Goal: Transaction & Acquisition: Purchase product/service

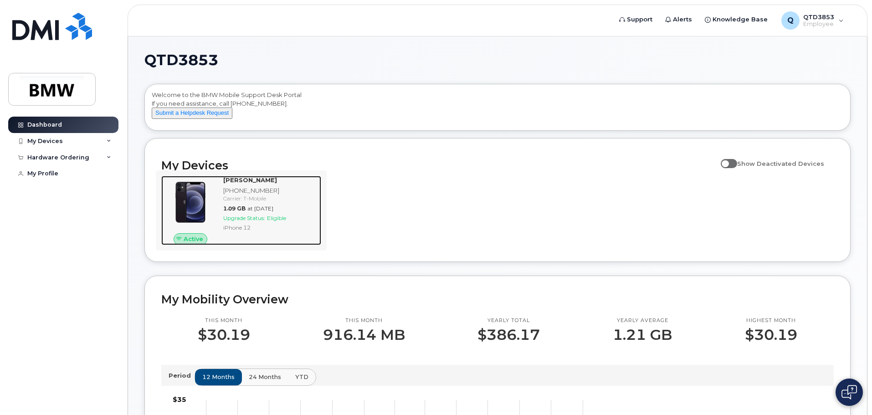
click at [299, 222] on div "Upgrade Status: Eligible" at bounding box center [270, 218] width 94 height 8
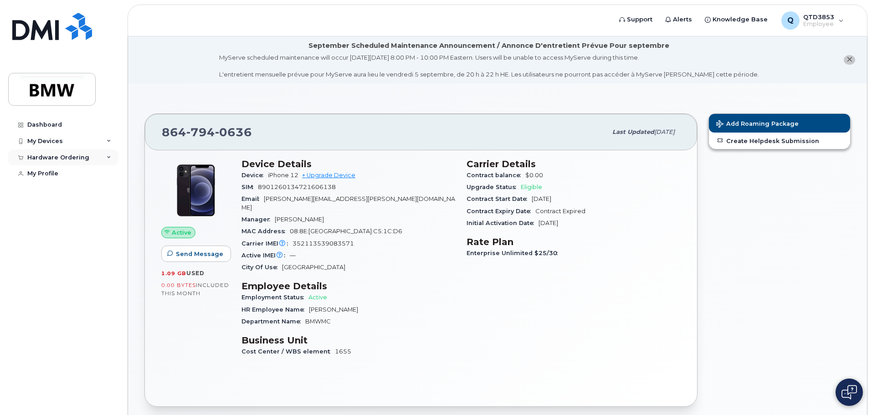
click at [94, 157] on div "Hardware Ordering" at bounding box center [63, 157] width 110 height 16
click at [56, 190] on div "New Order" at bounding box center [48, 191] width 35 height 8
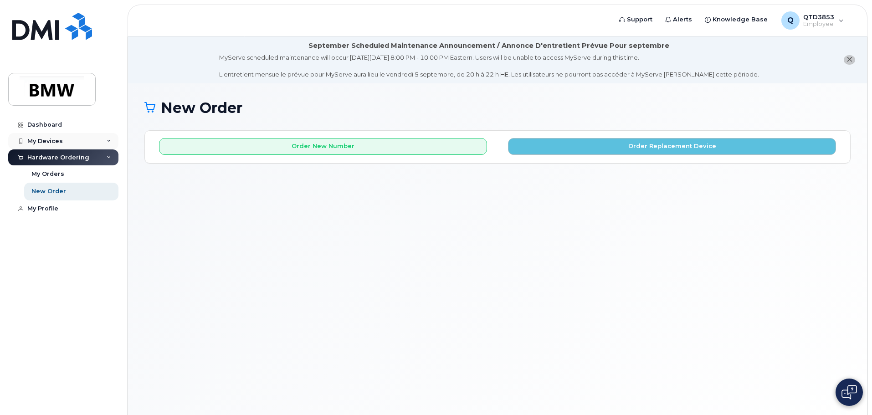
click at [47, 139] on div "My Devices" at bounding box center [45, 141] width 36 height 7
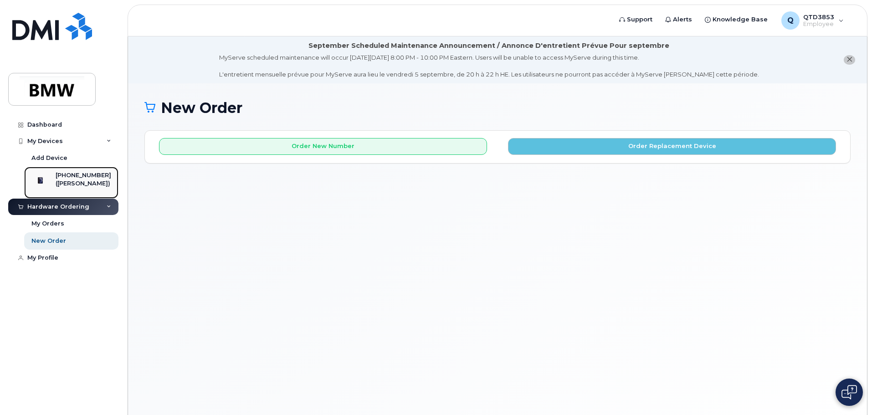
click at [75, 175] on div "[PHONE_NUMBER]" at bounding box center [84, 175] width 56 height 8
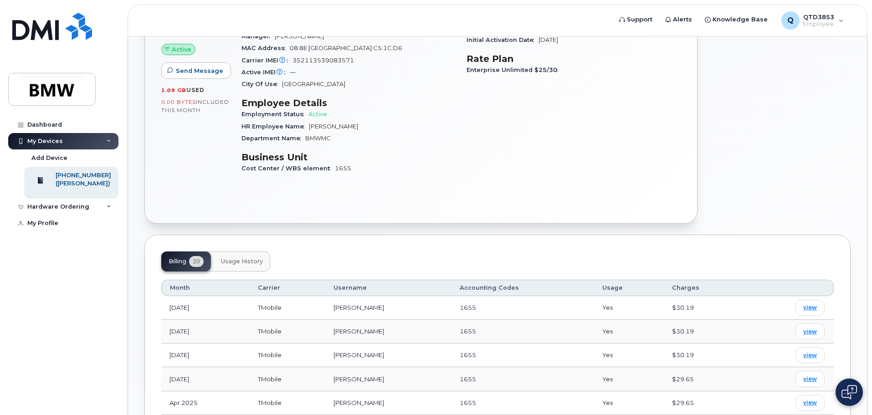
scroll to position [55, 0]
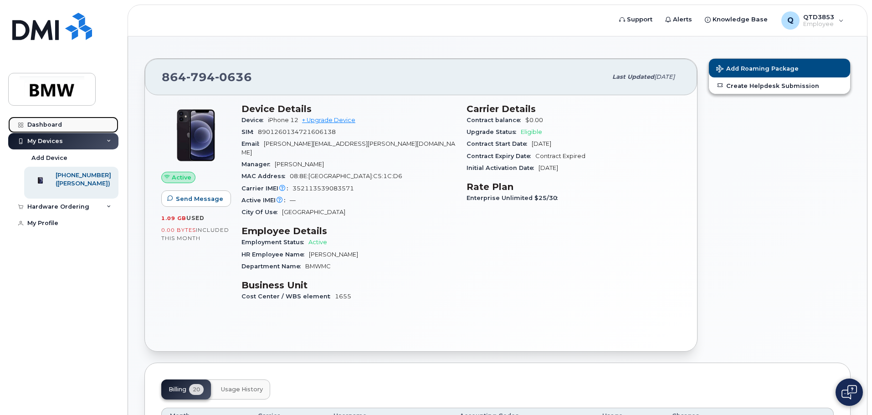
click at [45, 124] on div "Dashboard" at bounding box center [44, 124] width 35 height 7
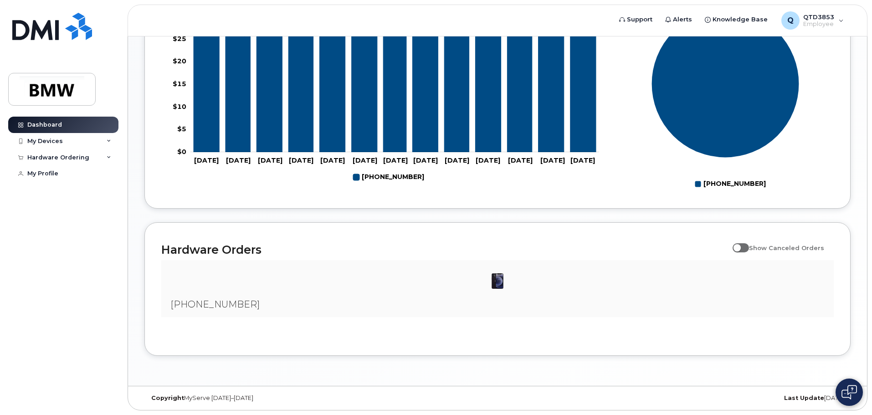
scroll to position [415, 0]
click at [77, 98] on img at bounding box center [52, 89] width 70 height 26
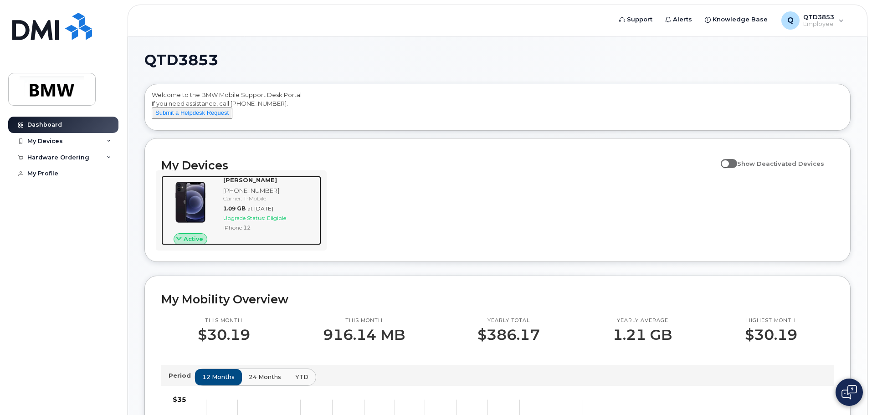
click at [197, 212] on img at bounding box center [191, 202] width 44 height 44
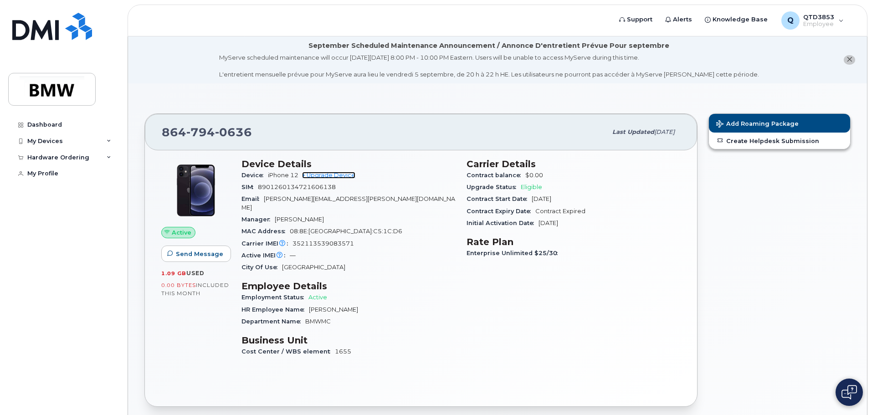
click at [333, 174] on link "+ Upgrade Device" at bounding box center [328, 175] width 53 height 7
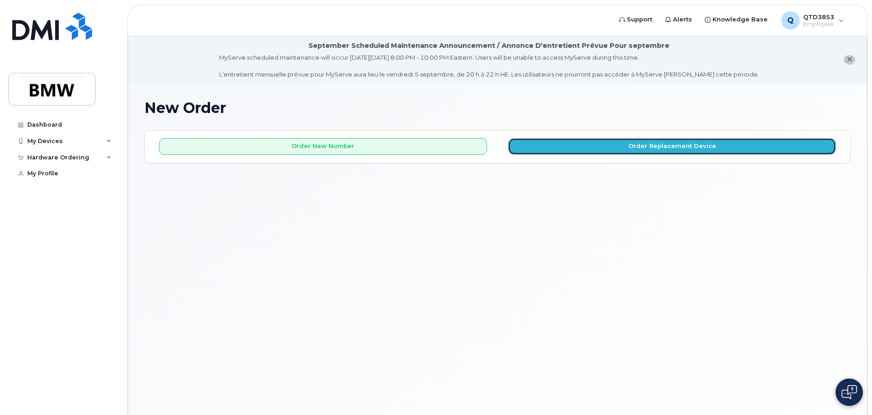
click at [524, 149] on button "Order Replacement Device" at bounding box center [672, 146] width 328 height 17
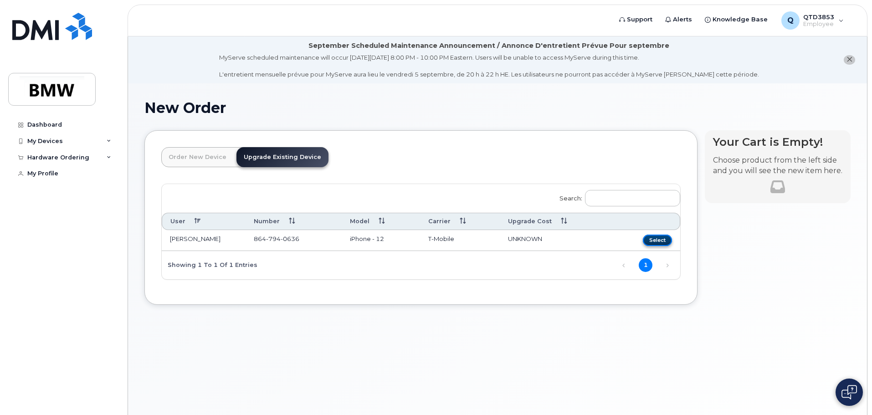
click at [666, 237] on button "Select" at bounding box center [657, 240] width 29 height 11
